Goal: Check status: Check status

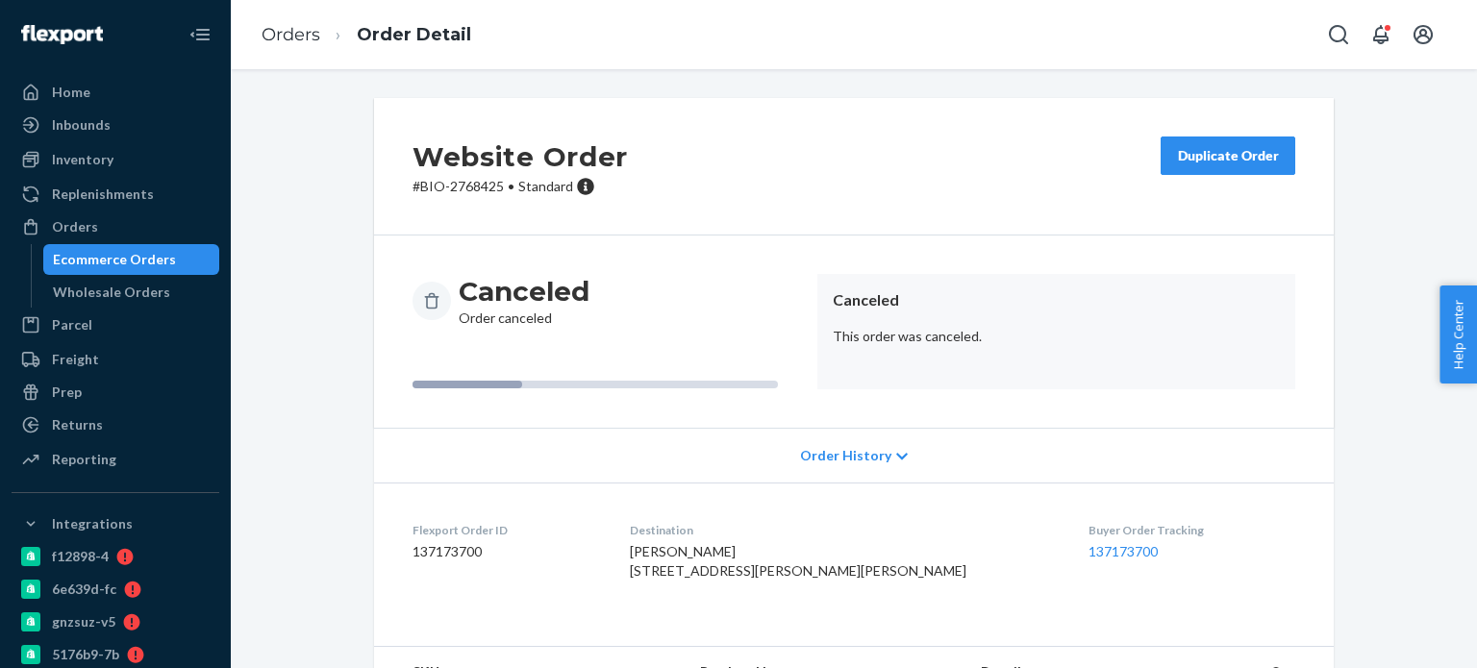
click at [293, 34] on link "Orders" at bounding box center [291, 34] width 59 height 21
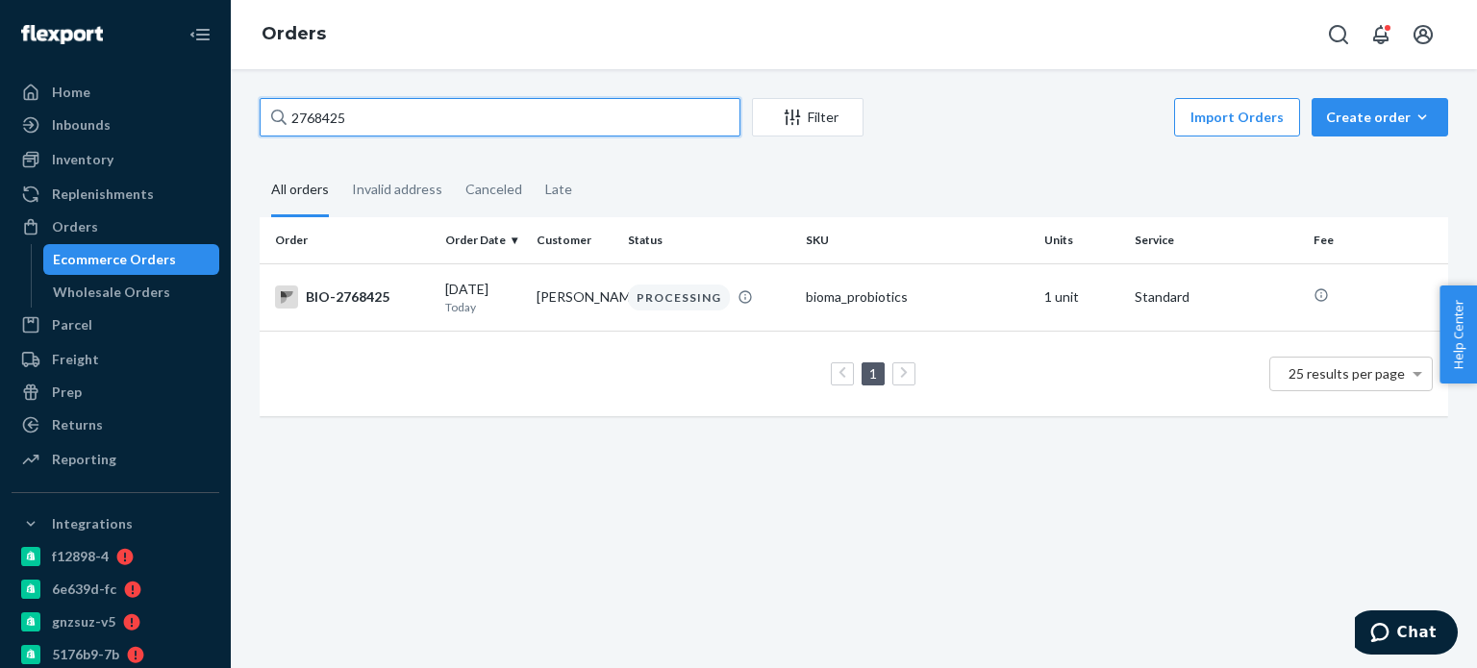
click at [397, 127] on input "2768425" at bounding box center [500, 117] width 481 height 38
paste input "[PERSON_NAME]"
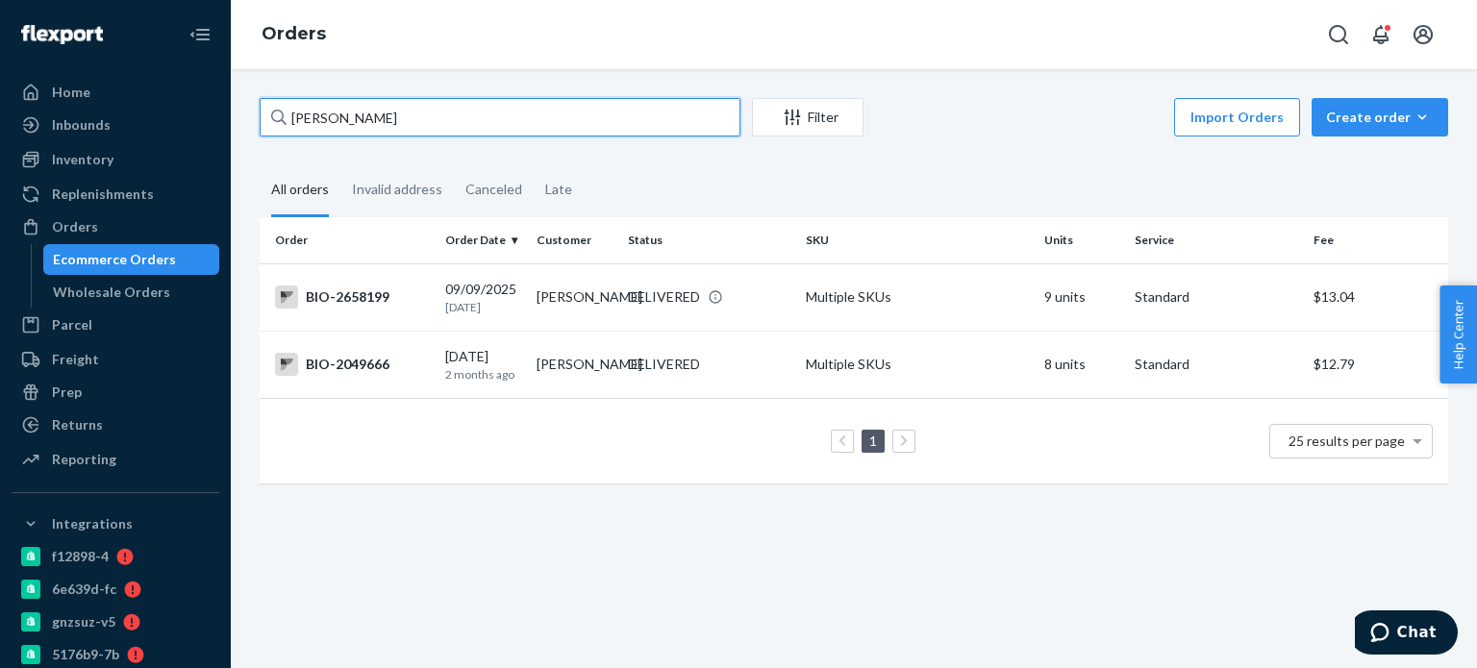
drag, startPoint x: 315, startPoint y: 118, endPoint x: 277, endPoint y: 119, distance: 38.5
click at [277, 119] on div "[PERSON_NAME]" at bounding box center [500, 117] width 481 height 38
type input "[PERSON_NAME]"
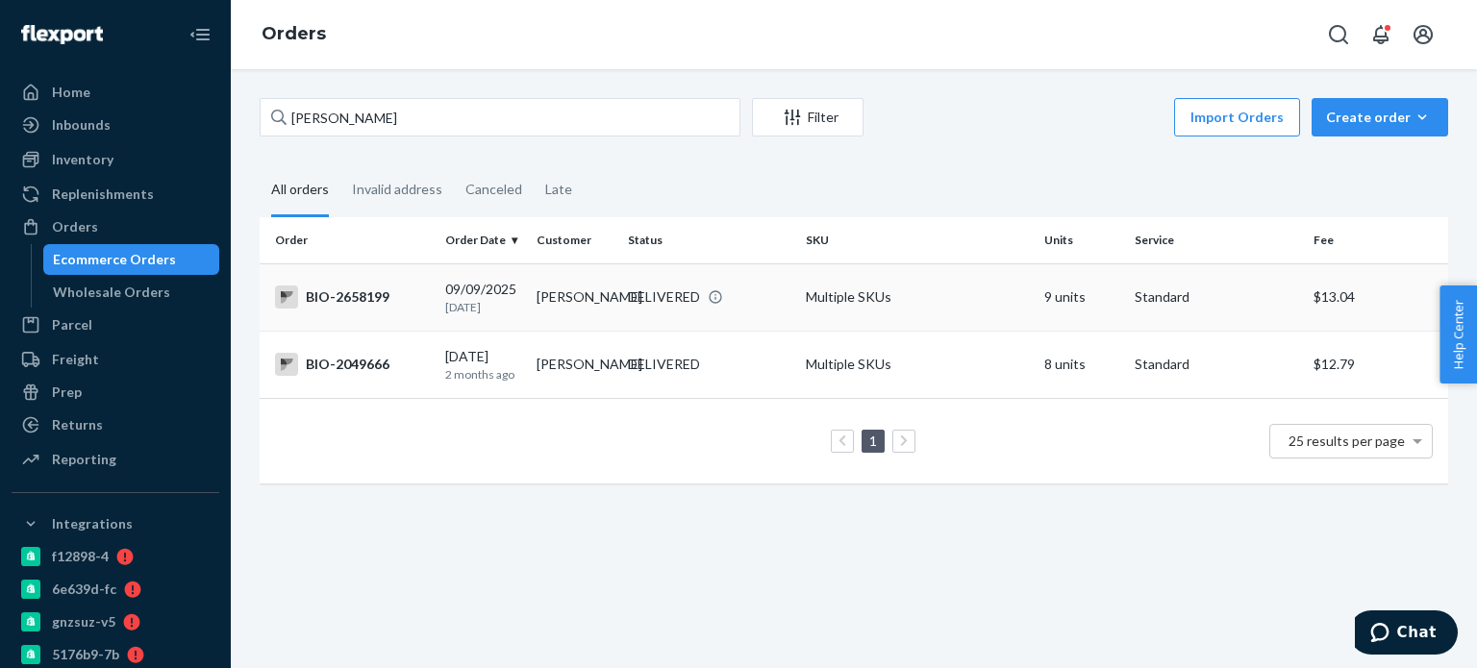
click at [365, 300] on div "BIO-2658199" at bounding box center [352, 297] width 155 height 23
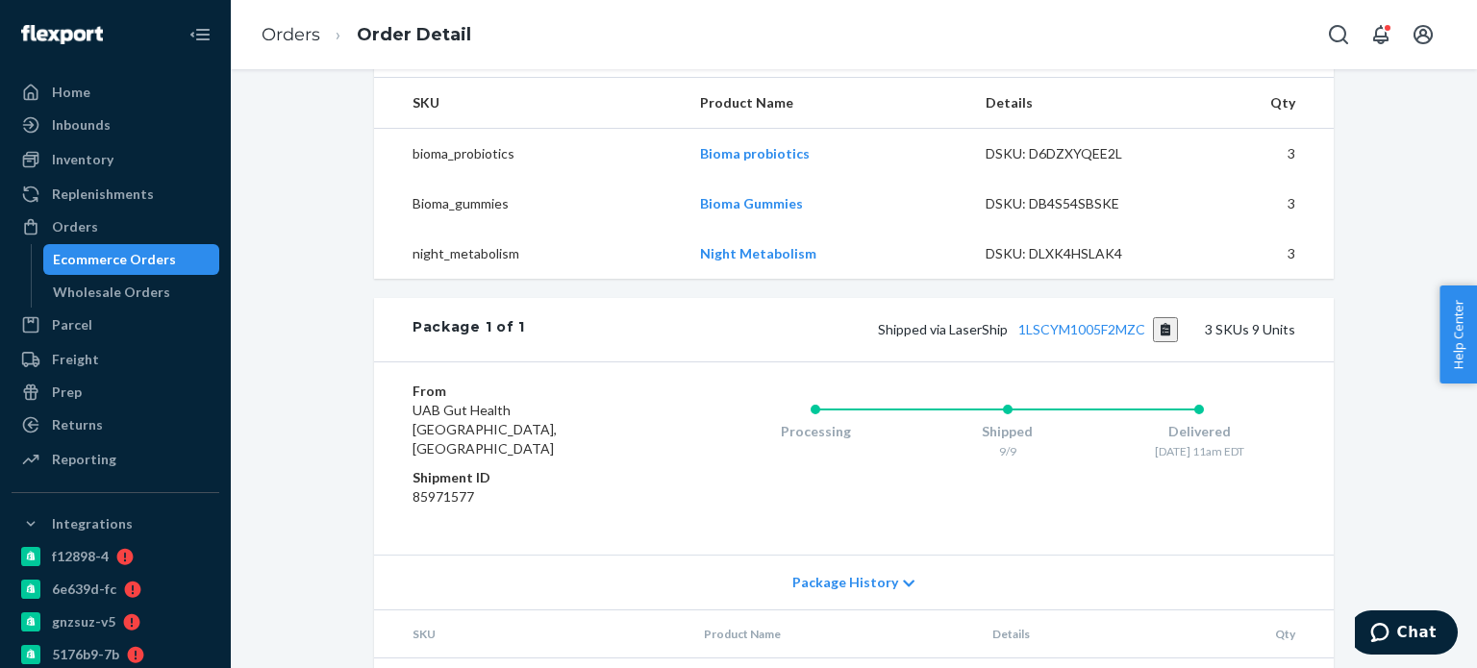
scroll to position [769, 0]
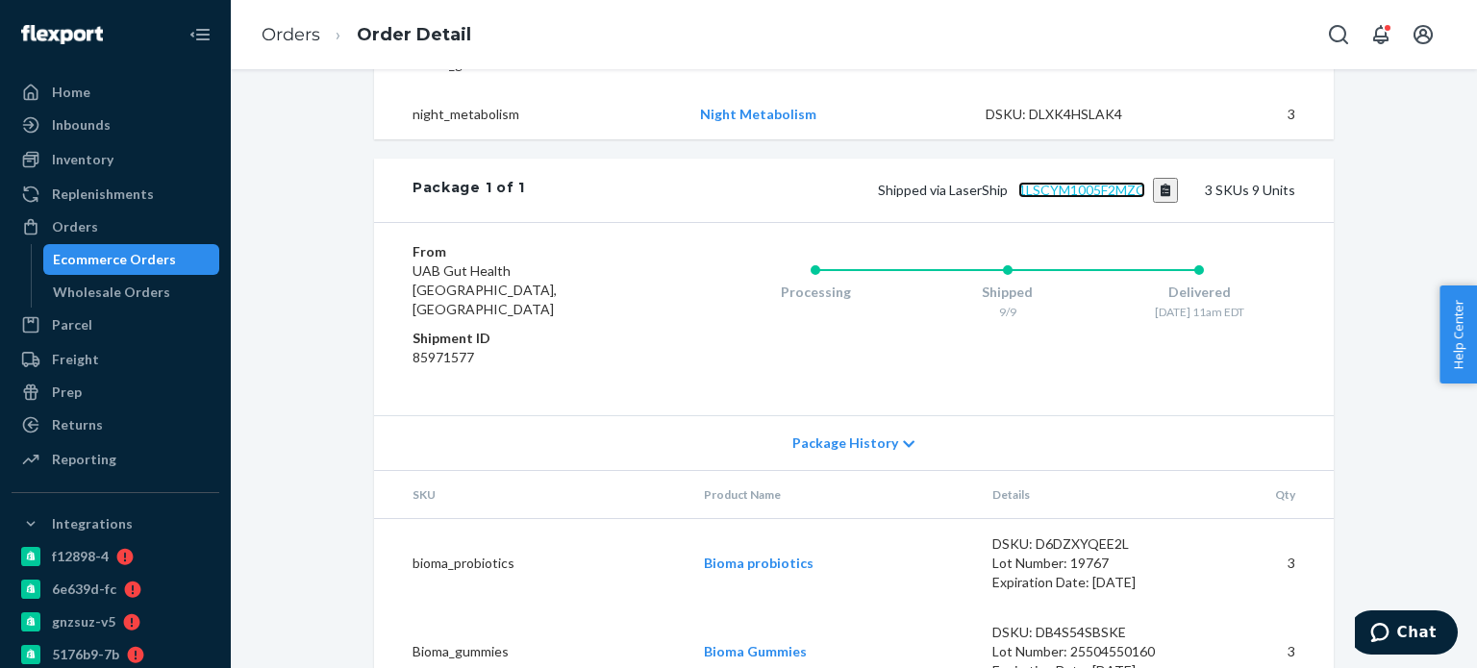
click at [1116, 198] on link "1LSCYM1005F2MZC" at bounding box center [1081, 190] width 127 height 16
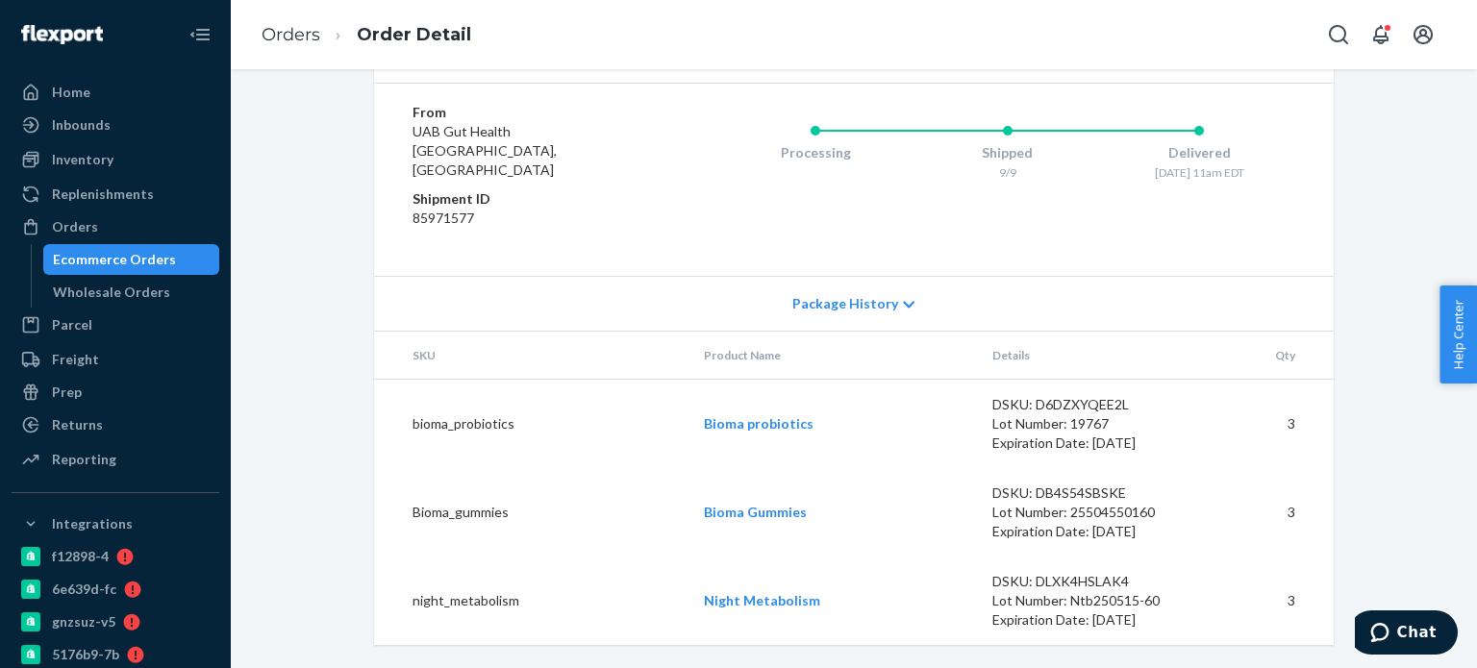
scroll to position [919, 0]
